Goal: Check status: Check status

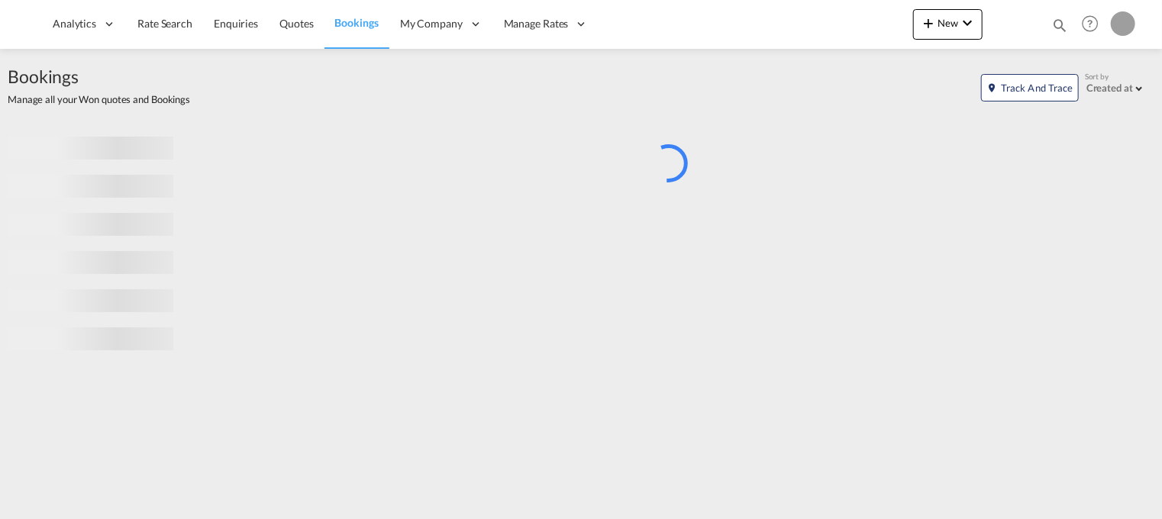
click at [1051, 17] on div "Bookings Quotes Enquiries Help Resources Product Release My Profile Logout" at bounding box center [1090, 23] width 97 height 47
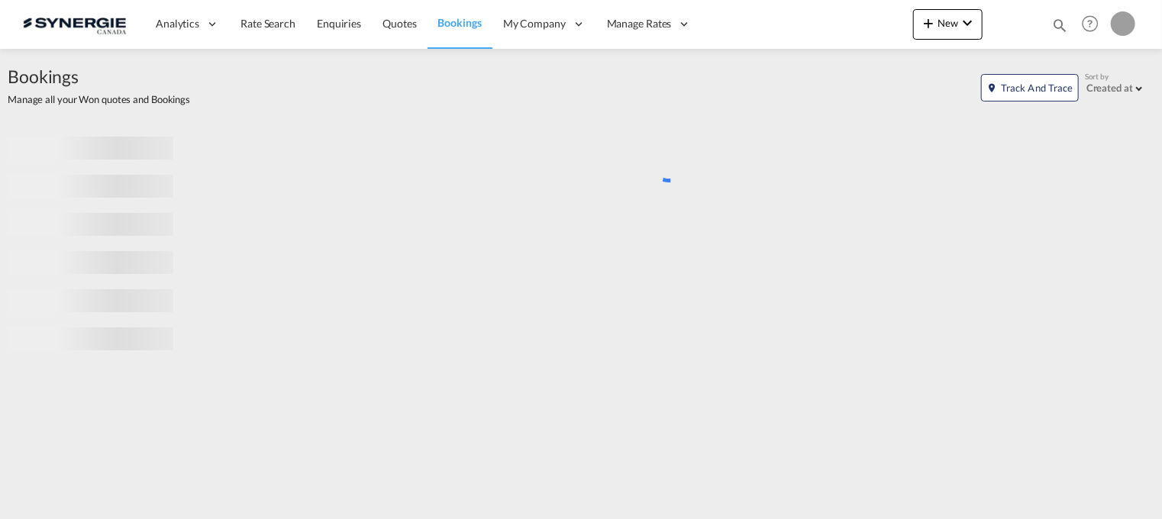
click at [1061, 25] on md-icon "icon-magnify" at bounding box center [1060, 25] width 17 height 17
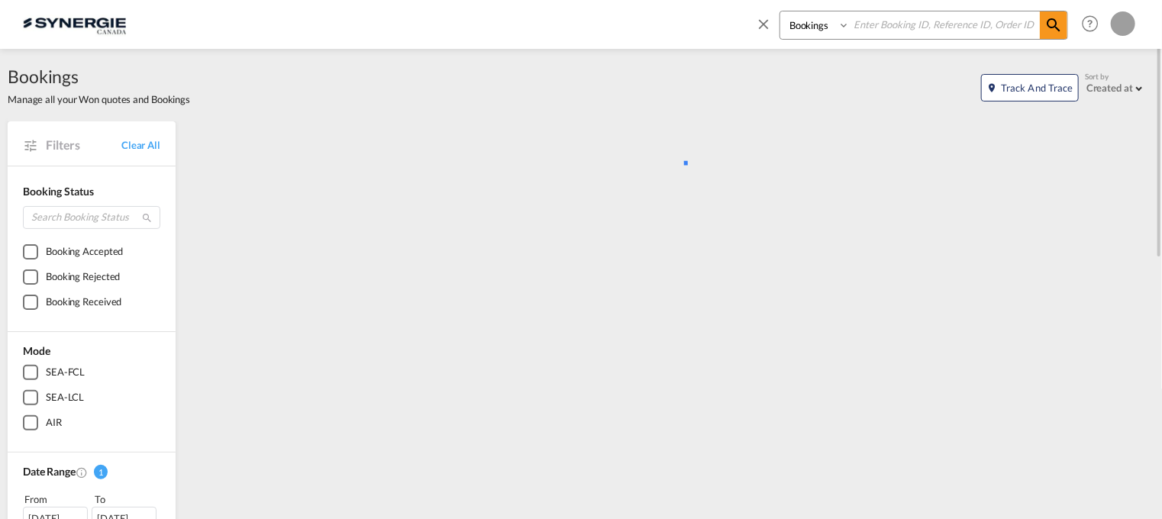
click at [826, 27] on select "Bookings Quotes Enquiries" at bounding box center [816, 24] width 73 height 27
click at [780, 11] on select "Bookings Quotes Enquiries" at bounding box center [816, 24] width 73 height 27
click at [827, 77] on div "Bookings Manage all your Won quotes and Bookings Track and Trace Sort by Create…" at bounding box center [581, 85] width 1147 height 42
click at [811, 24] on select "Bookings Quotes Enquiries" at bounding box center [816, 24] width 73 height 27
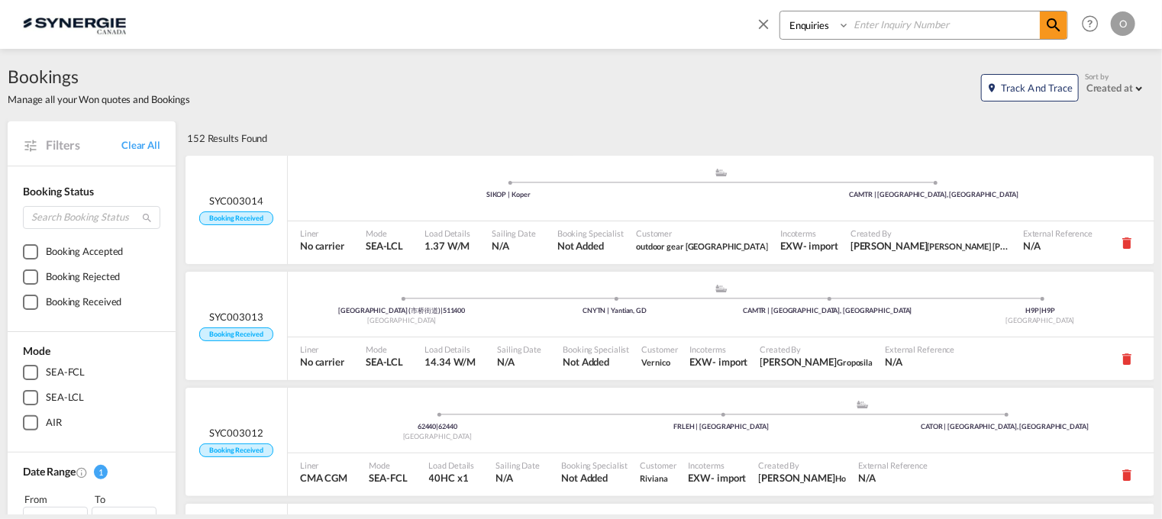
select select "Quotes"
click at [780, 11] on select "Bookings Quotes Enquiries" at bounding box center [816, 24] width 73 height 27
click at [883, 27] on input at bounding box center [945, 24] width 190 height 27
paste input "SYN100064"
type input "SYN100064"
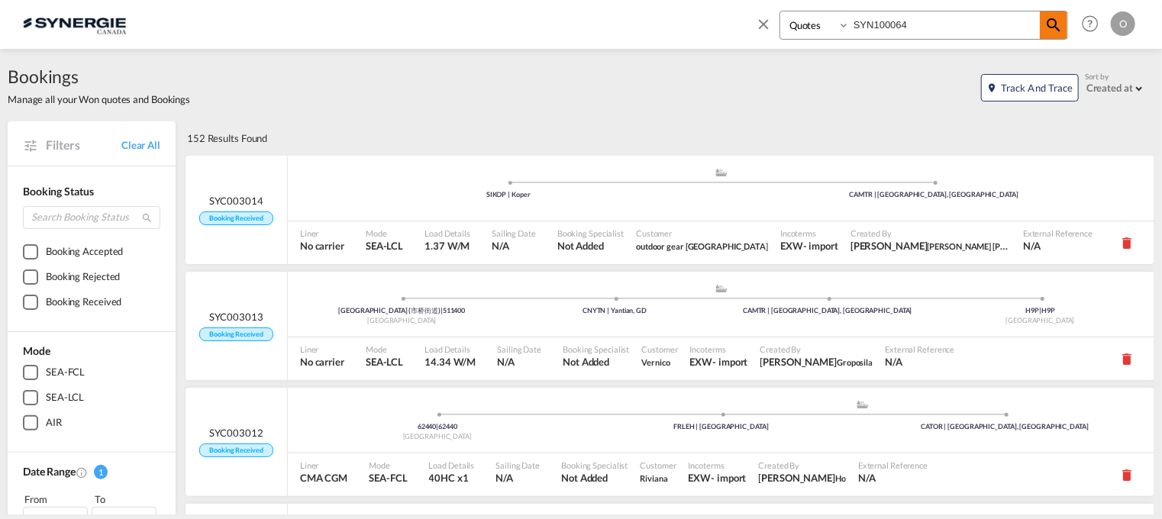
click at [1058, 19] on md-icon "icon-magnify" at bounding box center [1054, 25] width 18 height 18
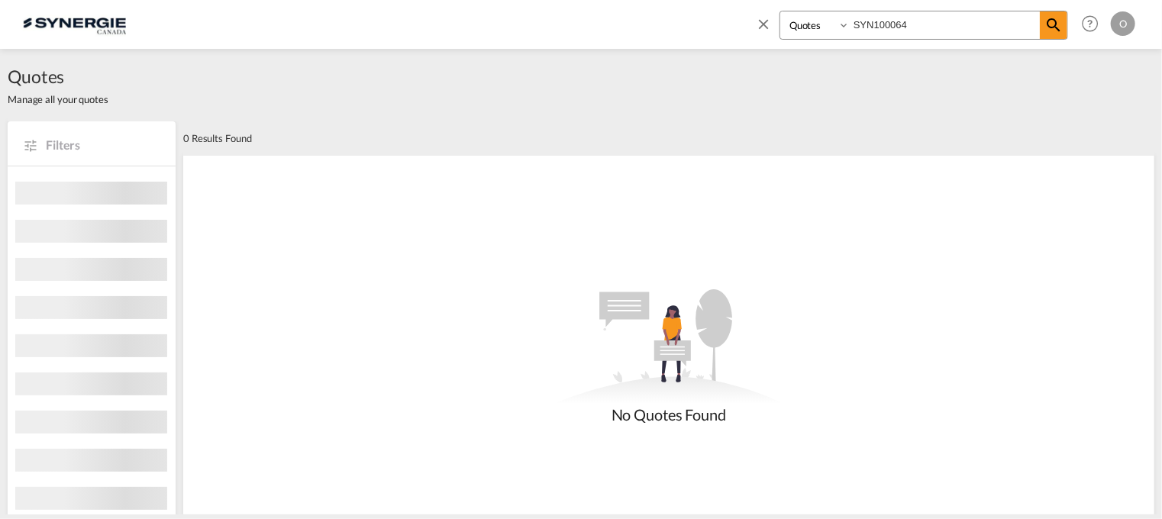
click at [800, 22] on select "Bookings Quotes Enquiries" at bounding box center [816, 24] width 73 height 27
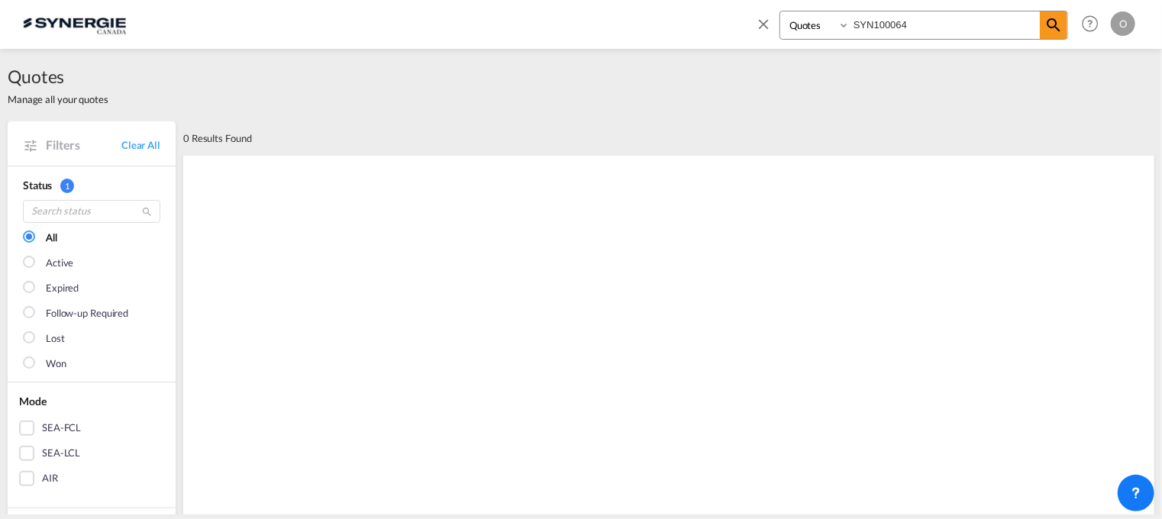
select select "Shipments"
click at [780, 11] on select "Bookings Quotes Enquiries" at bounding box center [816, 24] width 73 height 27
click at [1042, 33] on span at bounding box center [1053, 24] width 27 height 27
